Goal: Information Seeking & Learning: Learn about a topic

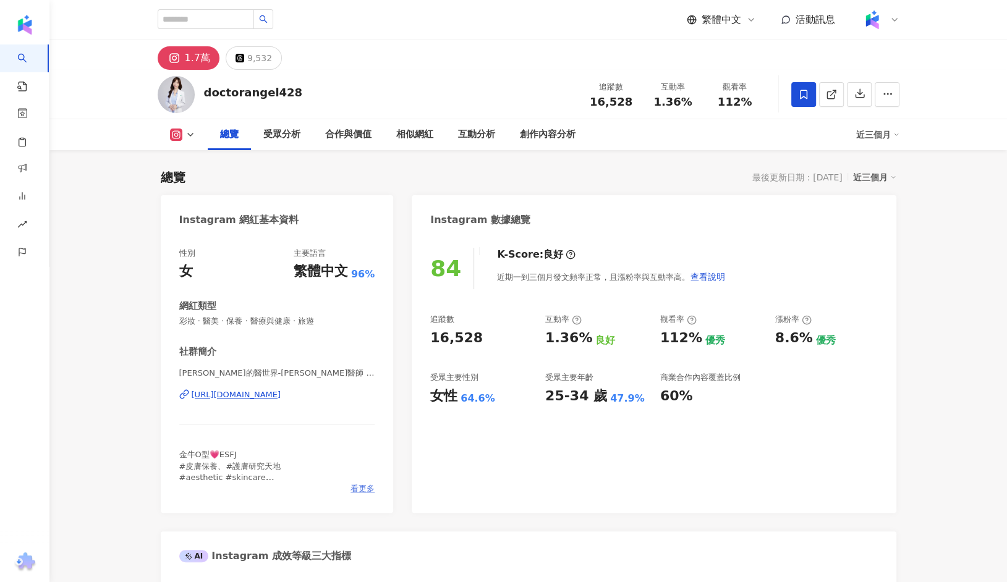
click at [357, 487] on span "看更多" at bounding box center [362, 488] width 24 height 11
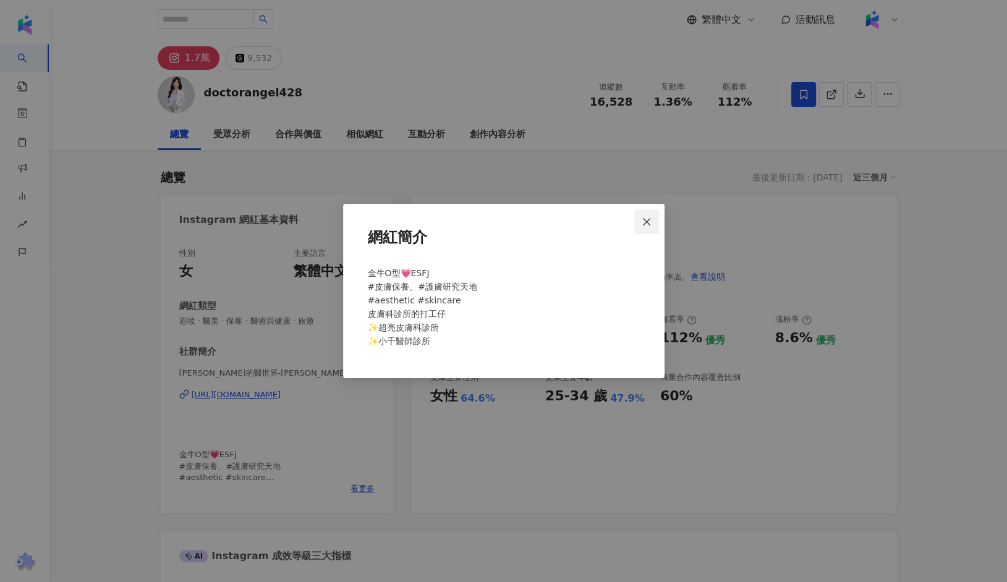
click at [651, 211] on button "Close" at bounding box center [646, 221] width 25 height 25
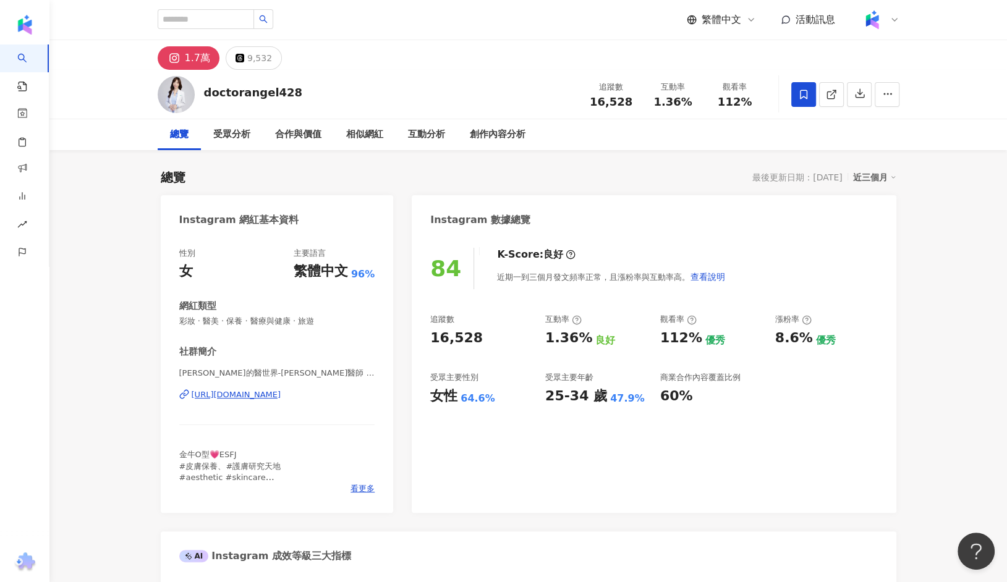
click at [281, 397] on div "https://www.instagram.com/doctorangel428/" at bounding box center [237, 394] width 90 height 11
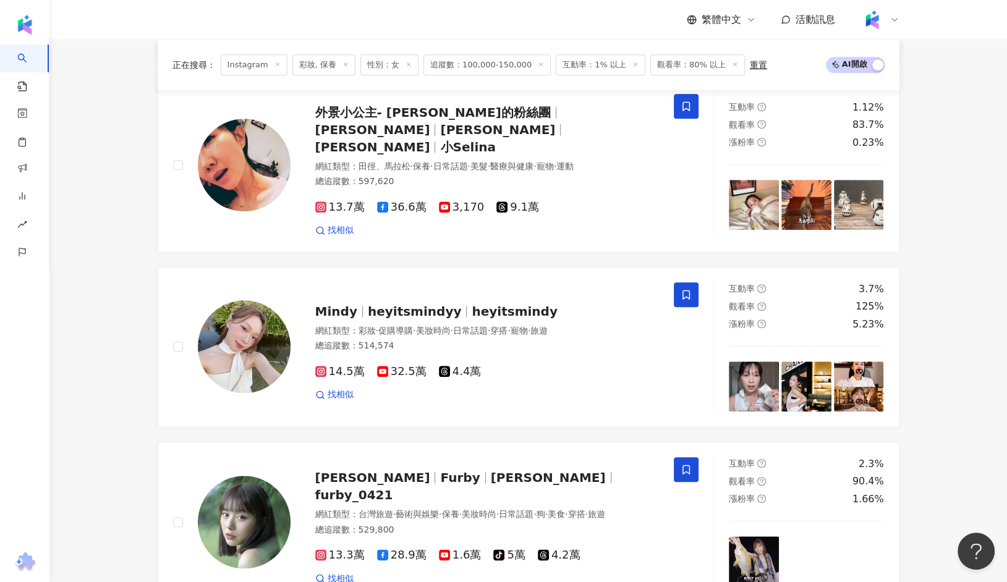
scroll to position [791, 0]
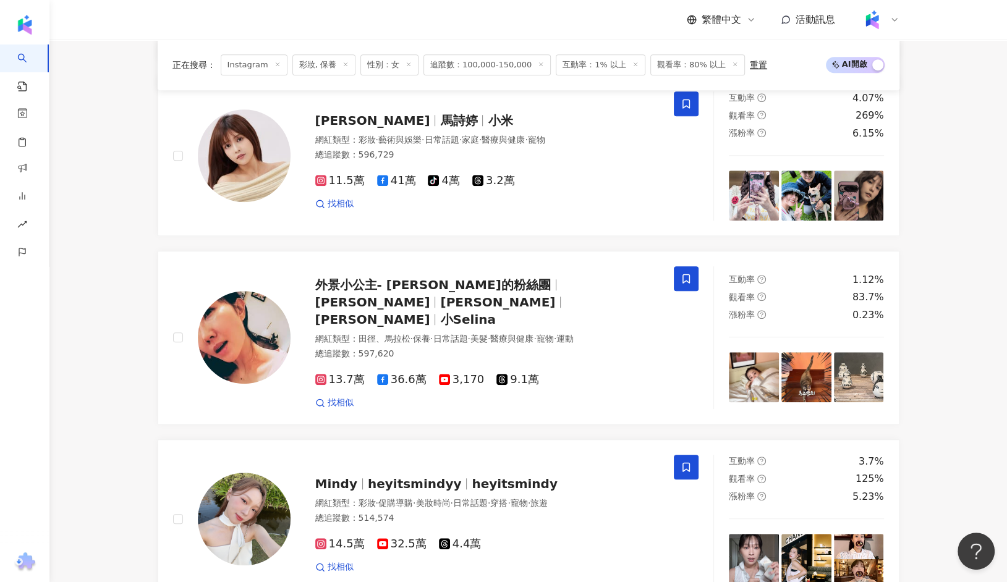
click at [342, 67] on icon at bounding box center [345, 64] width 6 height 6
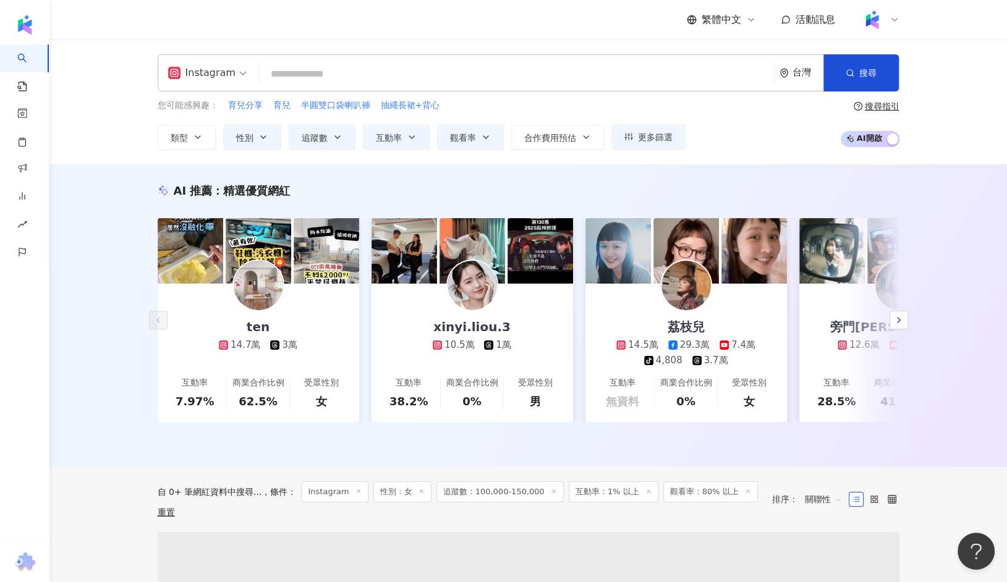
click at [321, 77] on input "search" at bounding box center [516, 73] width 505 height 23
